Goal: Information Seeking & Learning: Learn about a topic

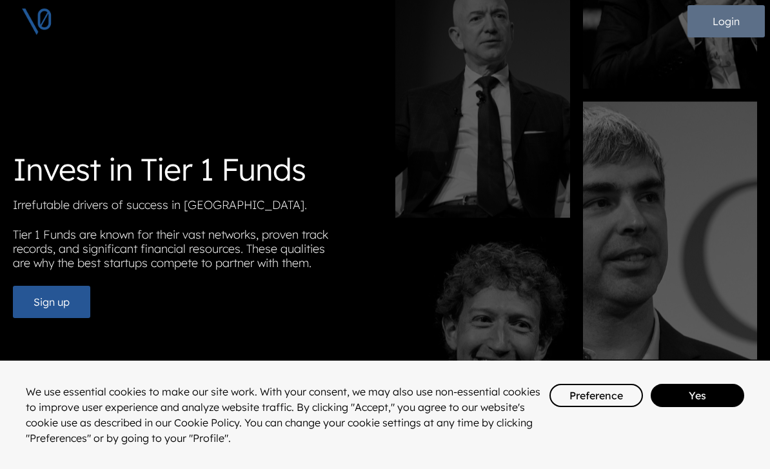
click at [728, 20] on button "Login" at bounding box center [726, 21] width 77 height 32
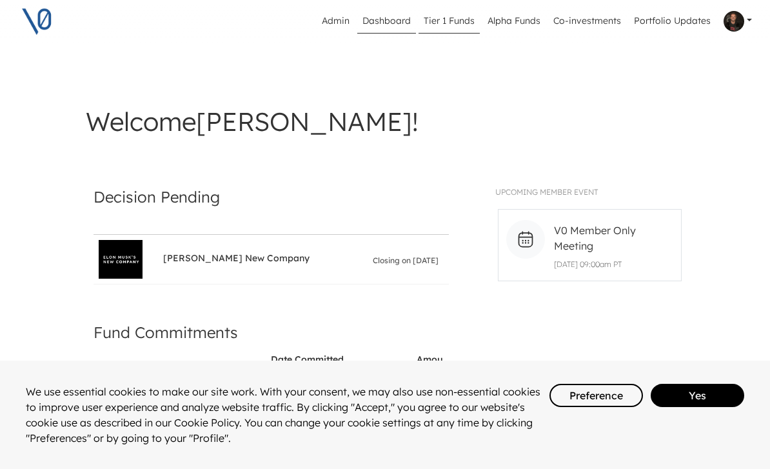
click at [455, 22] on link "Tier 1 Funds" at bounding box center [449, 21] width 61 height 25
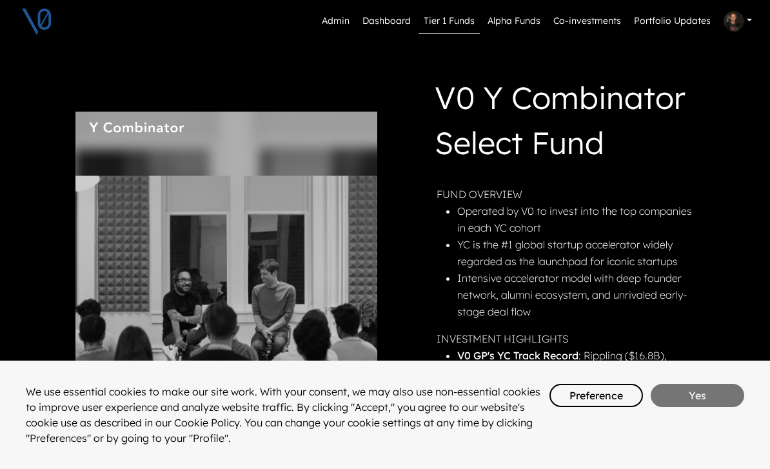
click at [683, 400] on button "Yes" at bounding box center [698, 395] width 94 height 23
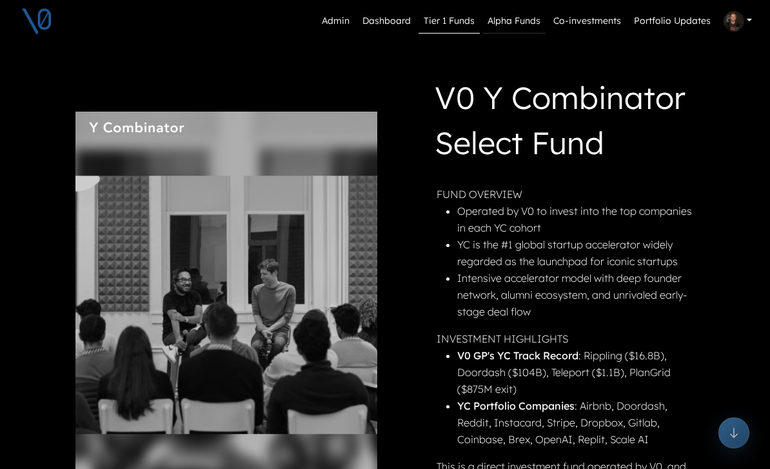
click at [517, 32] on link "Alpha Funds" at bounding box center [513, 21] width 63 height 25
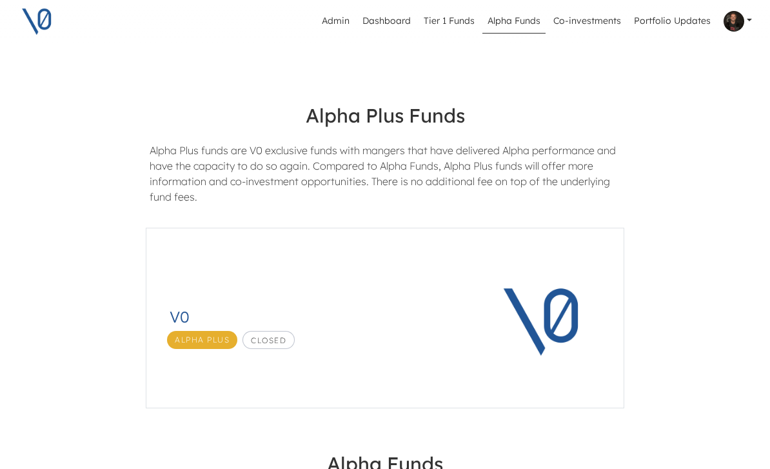
scroll to position [28, 0]
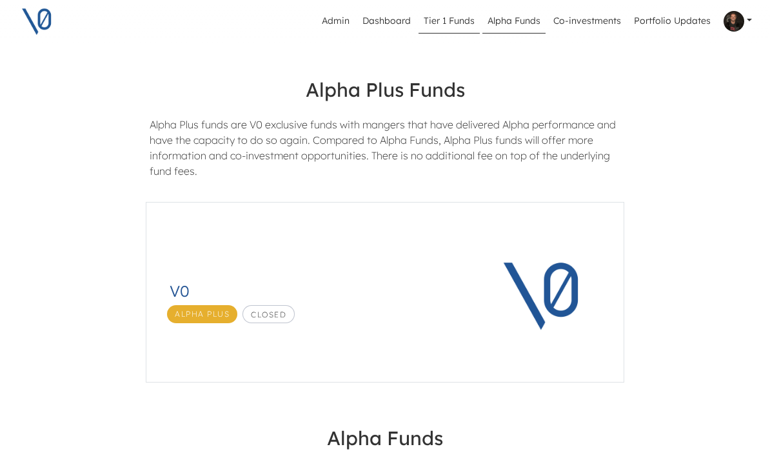
click at [441, 15] on link "Tier 1 Funds" at bounding box center [449, 21] width 61 height 25
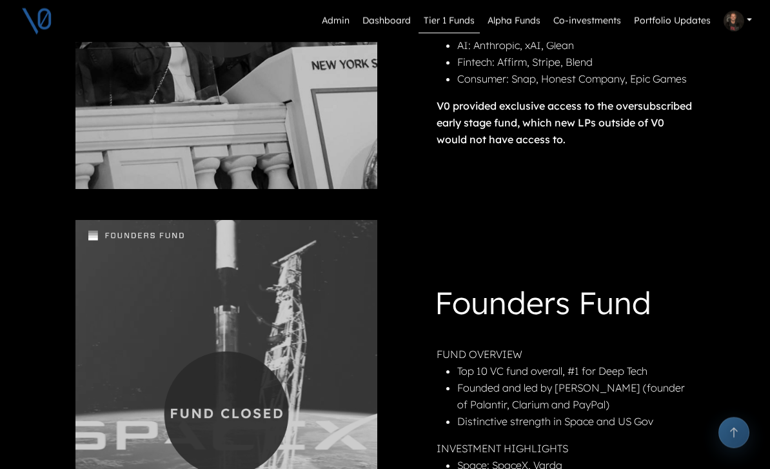
scroll to position [1227, 0]
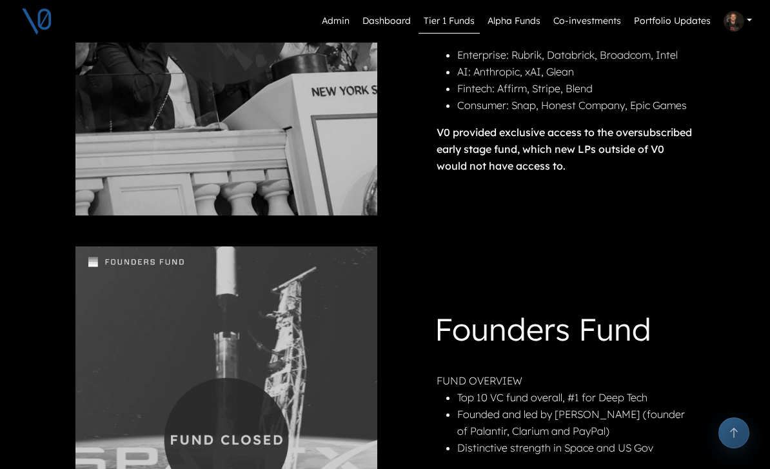
click at [502, 5] on div "Admin Dashboard Tier 1 Funds Alpha Funds Co-investments Portfolio Updates Profi…" at bounding box center [385, 21] width 770 height 43
click at [517, 24] on link "Alpha Funds" at bounding box center [513, 21] width 63 height 25
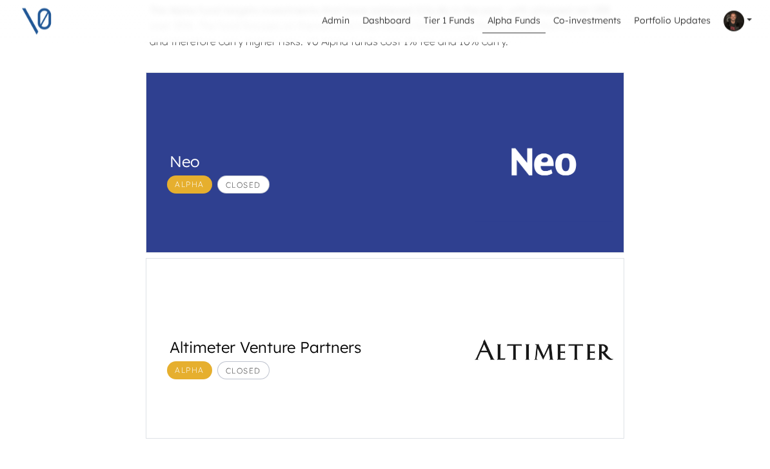
scroll to position [490, 0]
click at [406, 336] on div "Altimeter Venture Partners Alpha Closed" at bounding box center [313, 350] width 287 height 60
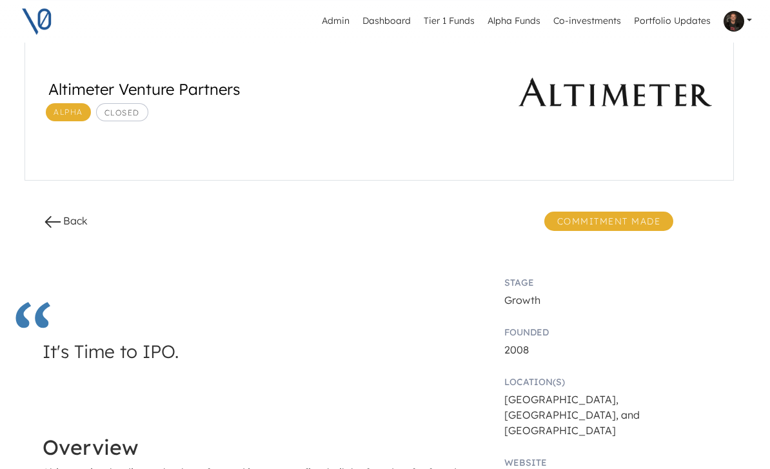
scroll to position [0, 6]
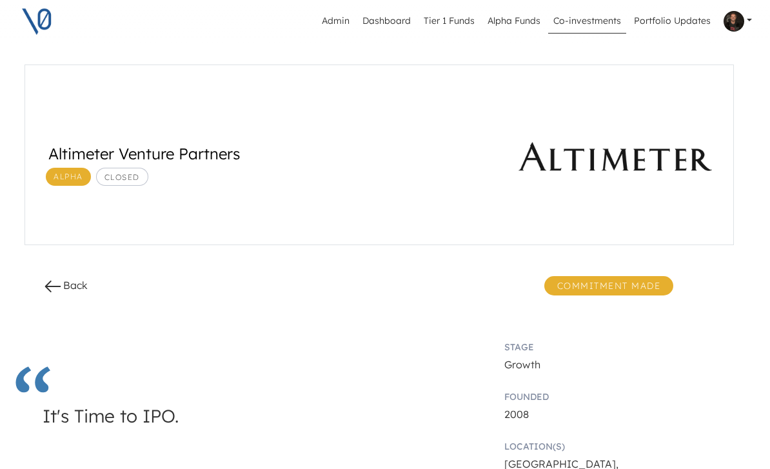
click at [586, 28] on link "Co-investments" at bounding box center [587, 21] width 78 height 25
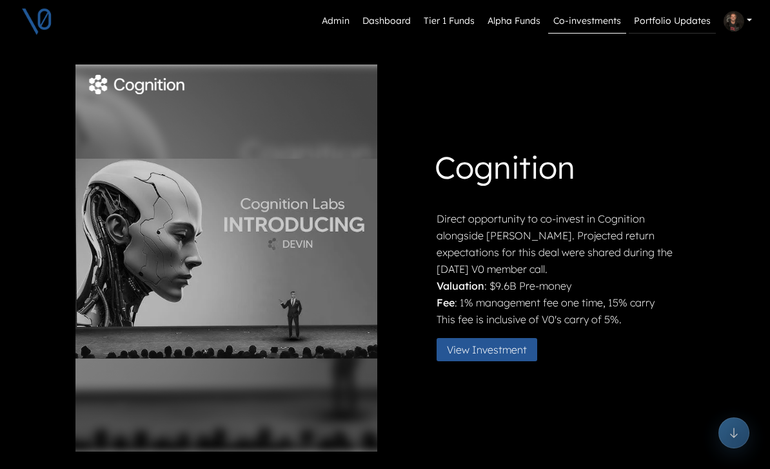
click at [671, 18] on link "Portfolio Updates" at bounding box center [672, 21] width 87 height 25
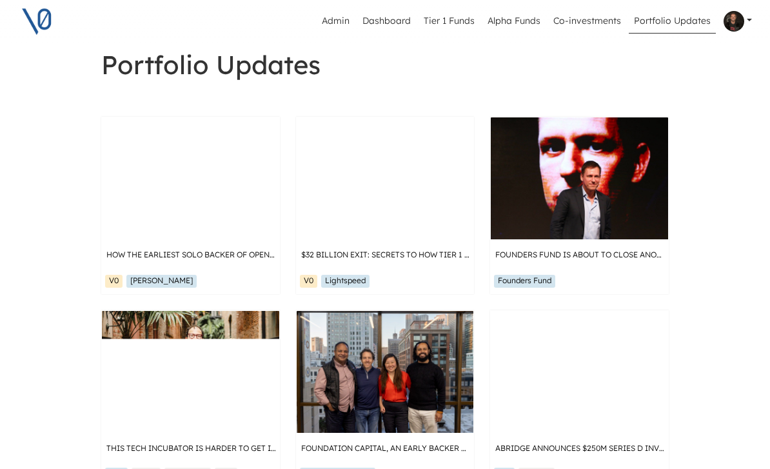
scroll to position [10, 0]
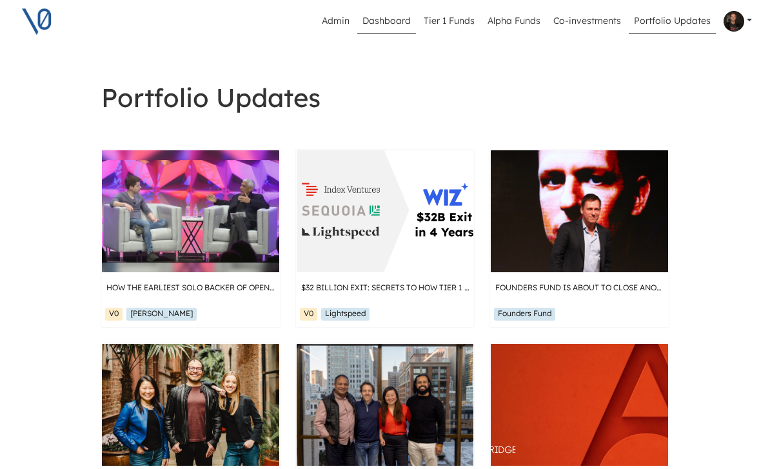
click at [384, 21] on link "Dashboard" at bounding box center [386, 21] width 59 height 25
